Goal: Check status: Check status

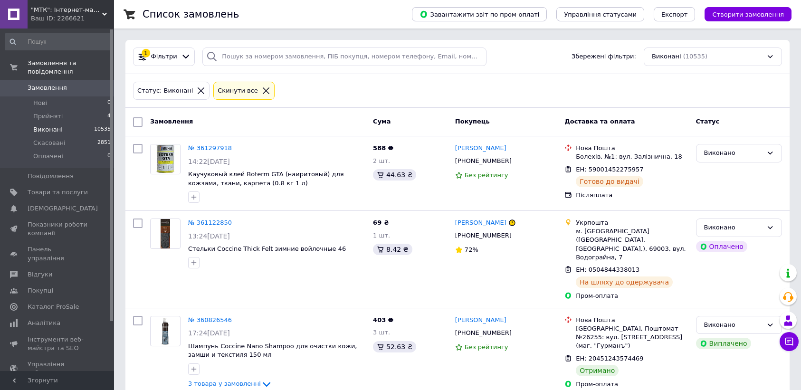
click at [67, 110] on li "Прийняті 4" at bounding box center [58, 116] width 116 height 13
